Goal: Transaction & Acquisition: Obtain resource

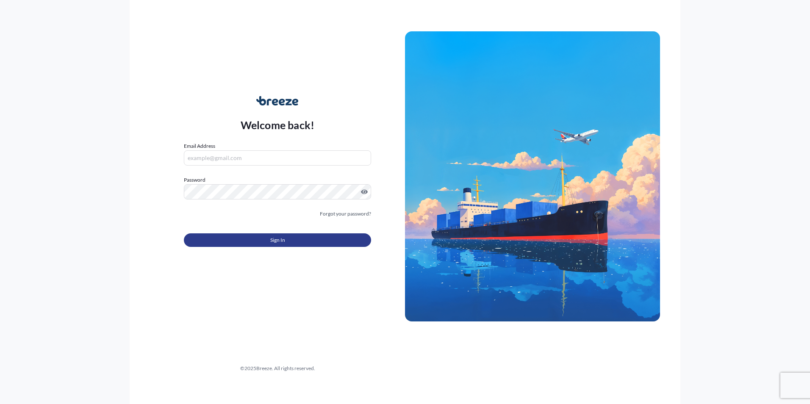
type input "[PERSON_NAME][EMAIL_ADDRESS][DOMAIN_NAME]"
click at [272, 244] on span "Sign In" at bounding box center [277, 240] width 15 height 8
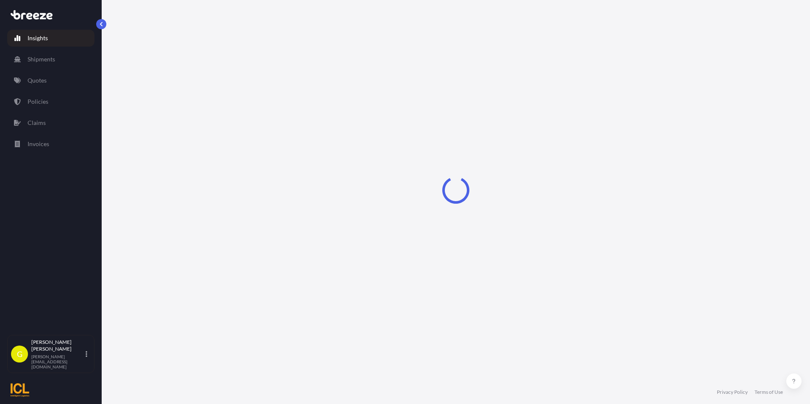
select select "2025"
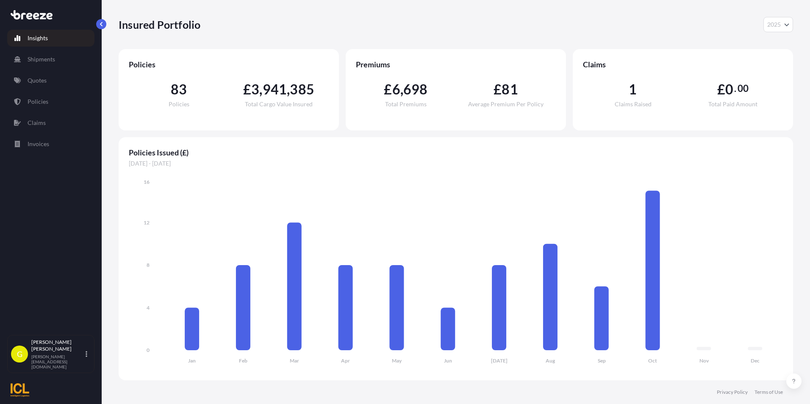
click at [44, 39] on p "Insights" at bounding box center [38, 38] width 20 height 8
click at [42, 61] on p "Shipments" at bounding box center [42, 59] width 28 height 8
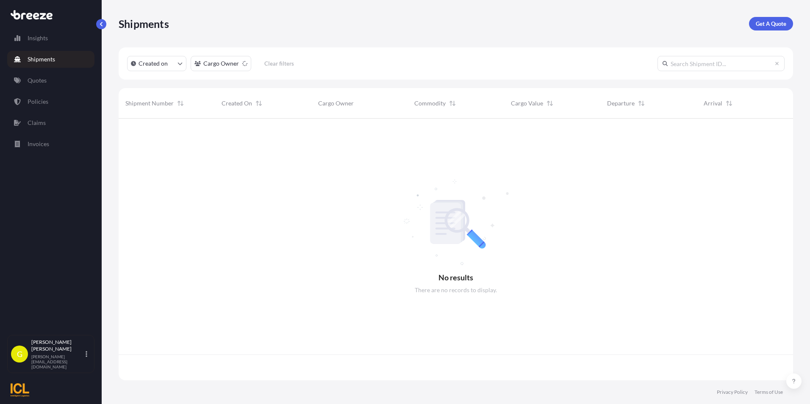
scroll to position [260, 668]
click at [784, 25] on p "Get A Quote" at bounding box center [771, 23] width 31 height 8
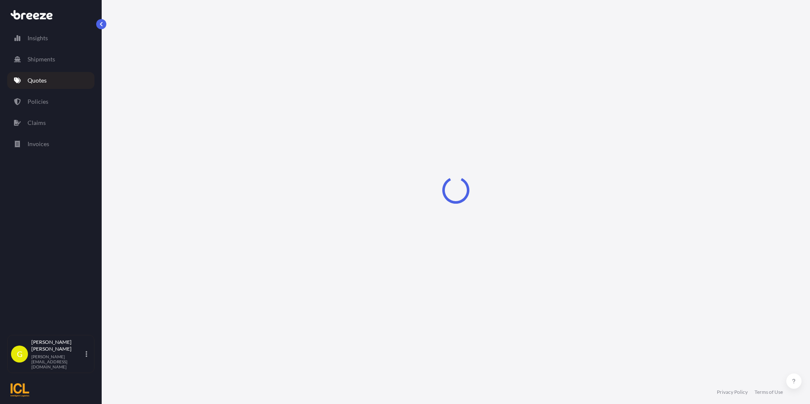
select select "Road"
select select "Sea"
select select "1"
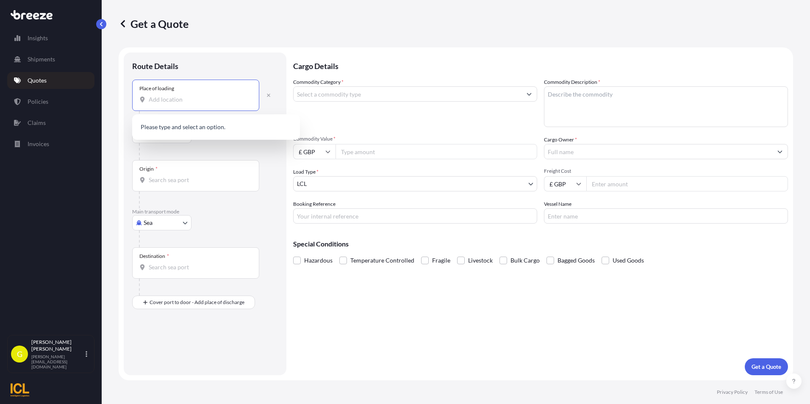
click at [178, 99] on input "Place of loading" at bounding box center [199, 99] width 100 height 8
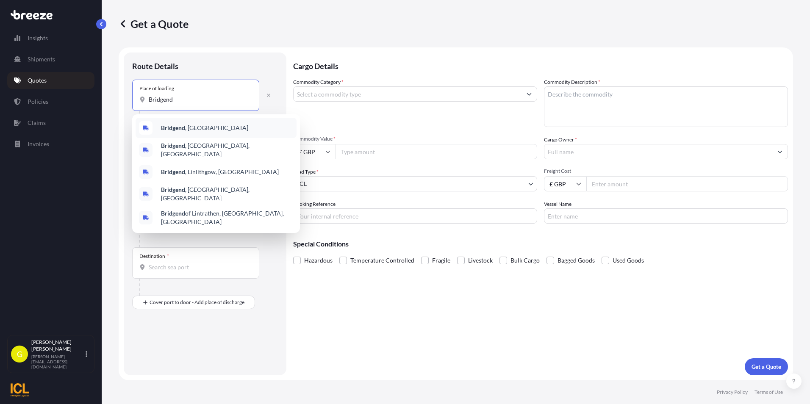
click at [178, 123] on div "Bridgend , [GEOGRAPHIC_DATA]" at bounding box center [216, 128] width 161 height 20
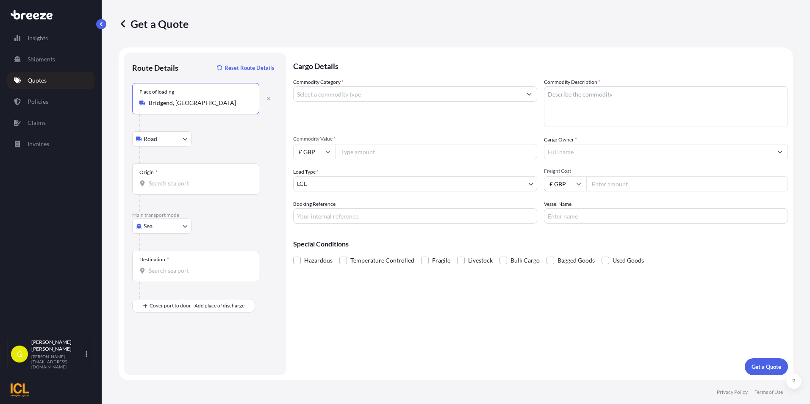
type input "Bridgend, [GEOGRAPHIC_DATA]"
click at [162, 184] on input "Origin *" at bounding box center [199, 183] width 100 height 8
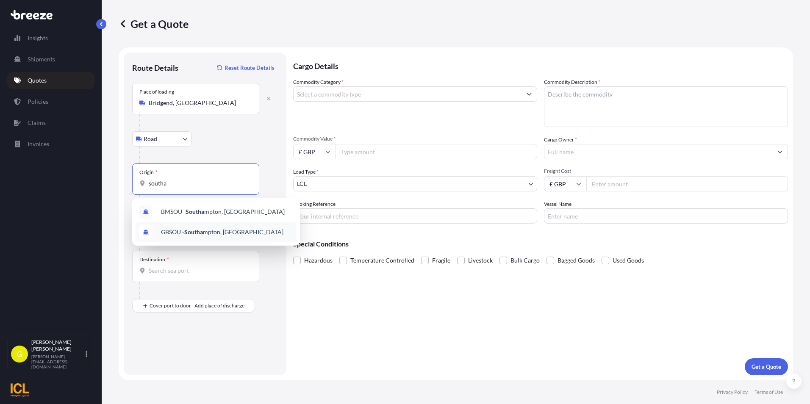
click at [182, 232] on span "GBSOU - Southa mpton, [GEOGRAPHIC_DATA]" at bounding box center [222, 232] width 122 height 8
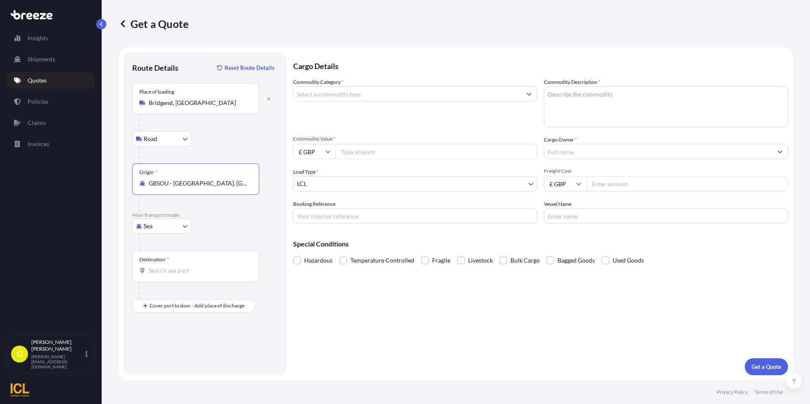
type input "GBSOU - [GEOGRAPHIC_DATA], [GEOGRAPHIC_DATA]"
click at [168, 264] on div "Destination *" at bounding box center [195, 266] width 127 height 31
click at [168, 267] on input "Destination *" at bounding box center [199, 271] width 100 height 8
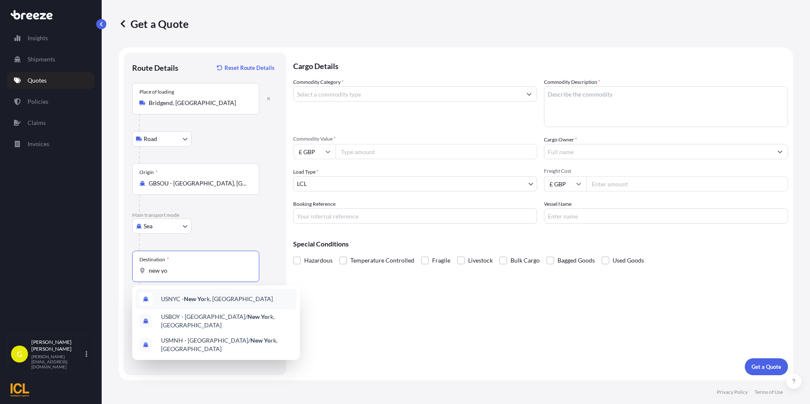
click at [183, 303] on span "USNYC - New Yo rk, [GEOGRAPHIC_DATA]" at bounding box center [217, 299] width 112 height 8
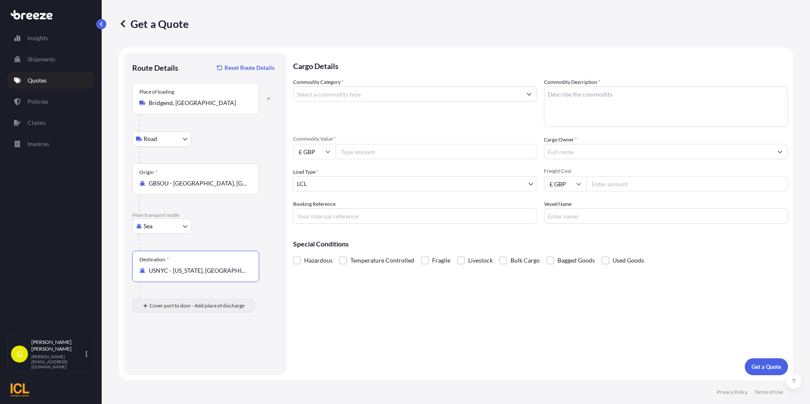
type input "USNYC - [US_STATE], [GEOGRAPHIC_DATA]"
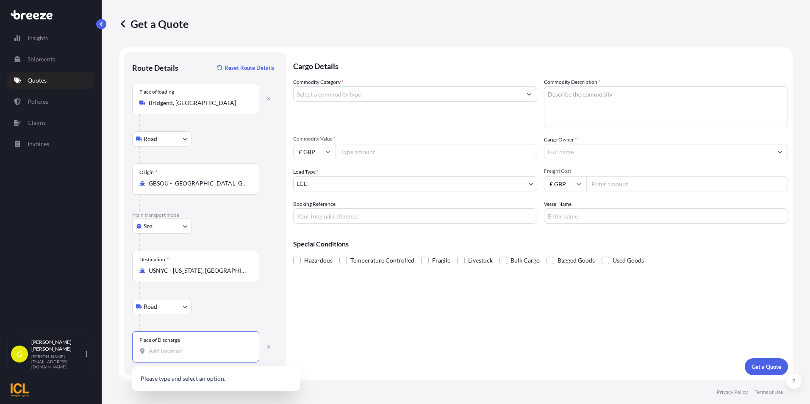
click at [171, 350] on input "Place of Discharge" at bounding box center [199, 351] width 100 height 8
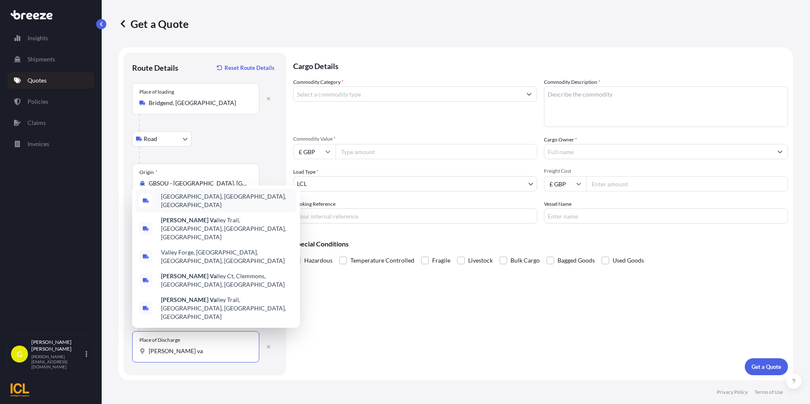
click at [194, 209] on span "[GEOGRAPHIC_DATA], [GEOGRAPHIC_DATA], [GEOGRAPHIC_DATA]" at bounding box center [227, 200] width 132 height 17
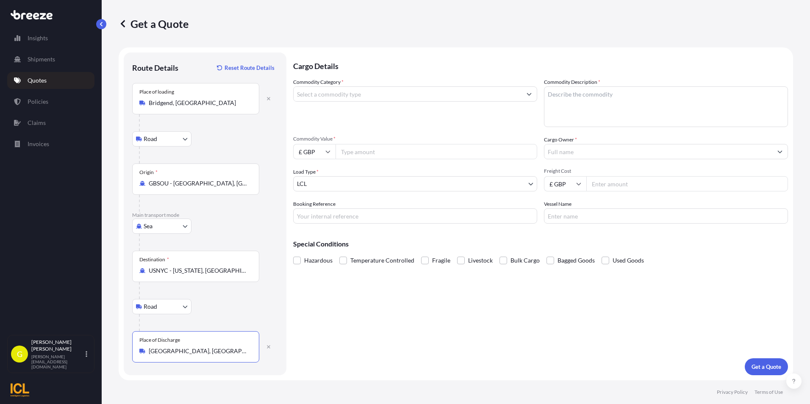
type input "[GEOGRAPHIC_DATA], [GEOGRAPHIC_DATA], [GEOGRAPHIC_DATA]"
click at [342, 96] on input "Commodity Category *" at bounding box center [408, 93] width 228 height 15
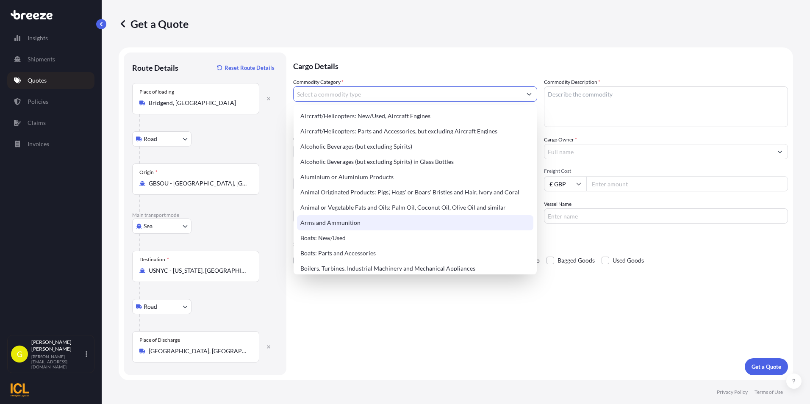
scroll to position [42, 0]
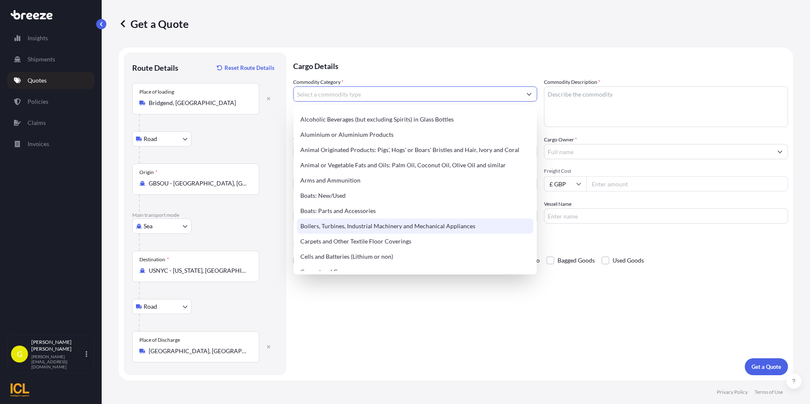
click at [367, 224] on div "Boilers, Turbines, Industrial Machinery and Mechanical Appliances" at bounding box center [415, 226] width 236 height 15
type input "Boilers, Turbines, Industrial Machinery and Mechanical Appliances"
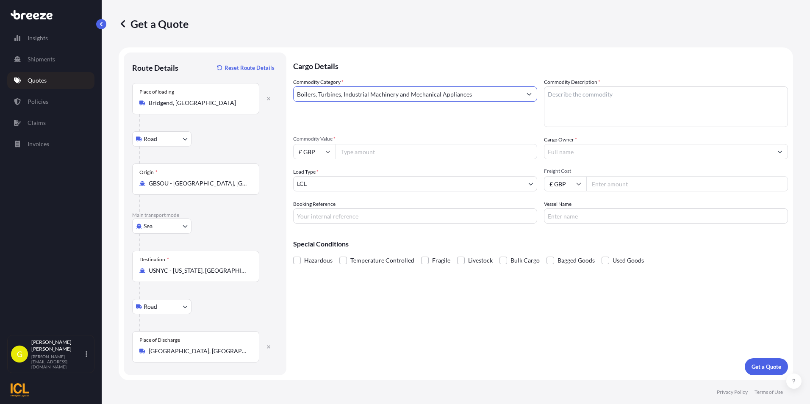
click at [351, 158] on input "Commodity Value *" at bounding box center [437, 151] width 202 height 15
click at [324, 153] on input "£ GBP" at bounding box center [314, 151] width 42 height 15
click at [310, 210] on div "$ USD" at bounding box center [315, 211] width 36 height 16
type input "$ USD"
click at [352, 154] on input "Commodity Value *" at bounding box center [437, 151] width 202 height 15
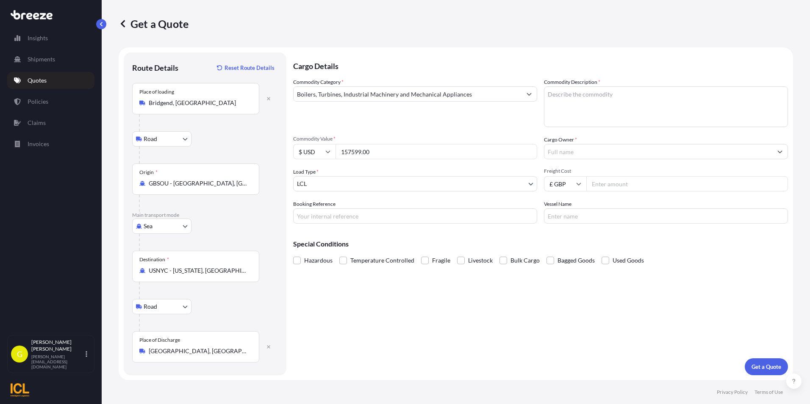
type input "157599.00"
type input "econotherm"
click at [602, 189] on input "Freight Cost" at bounding box center [687, 183] width 202 height 15
type input "2750.00"
click at [762, 368] on p "Get a Quote" at bounding box center [767, 367] width 30 height 8
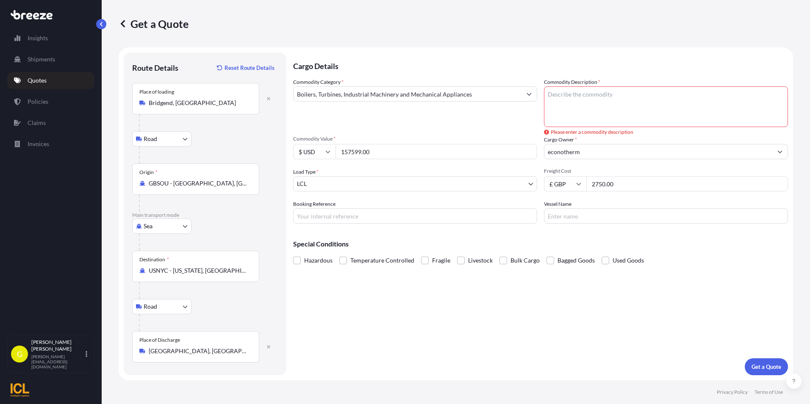
click at [599, 100] on textarea "Commodity Description *" at bounding box center [666, 106] width 244 height 41
type textarea "Heat Exchanger"
click at [778, 368] on p "Get a Quote" at bounding box center [767, 367] width 30 height 8
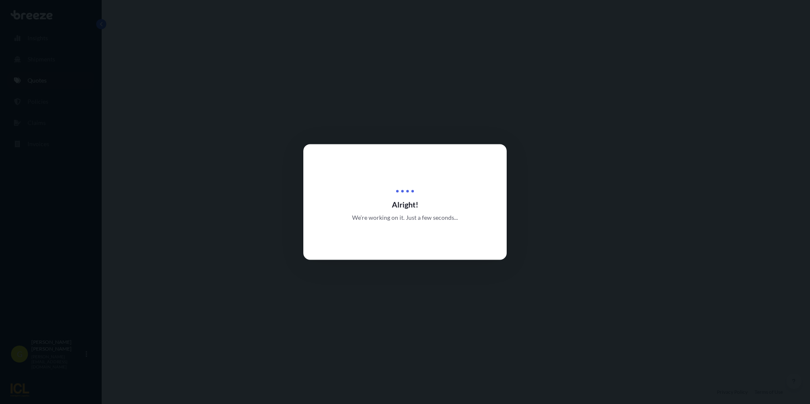
select select "Road"
select select "Sea"
select select "Road"
select select "1"
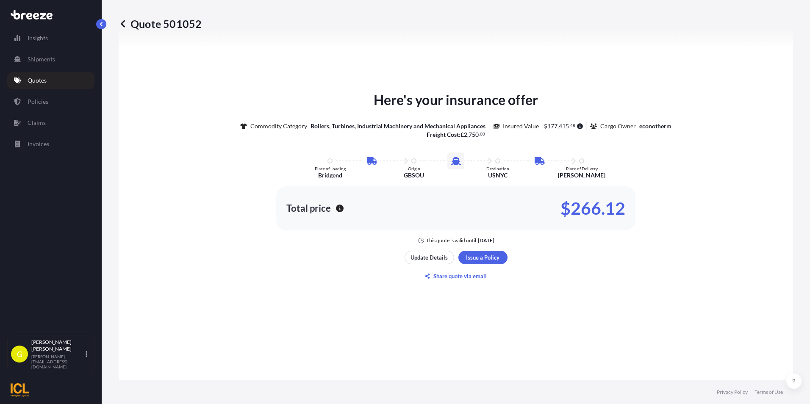
scroll to position [424, 0]
